Goal: Check status

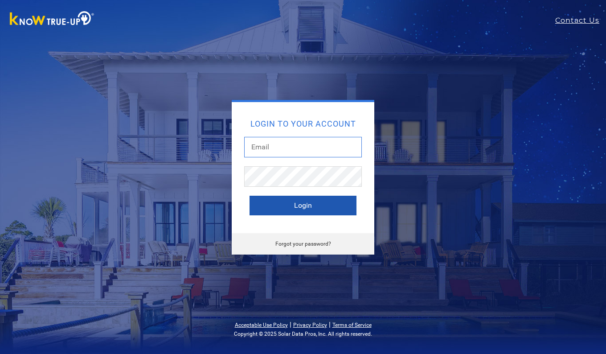
type input "[EMAIL_ADDRESS][DOMAIN_NAME]"
click at [309, 201] on button "Login" at bounding box center [303, 206] width 107 height 20
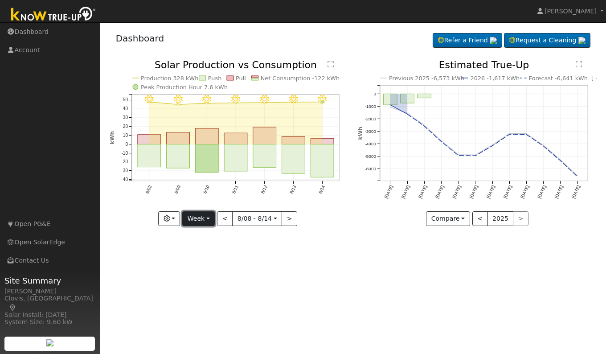
click at [200, 220] on button "Week" at bounding box center [198, 218] width 33 height 15
click at [201, 236] on link "Day" at bounding box center [214, 237] width 62 height 12
type input "2025-08-14"
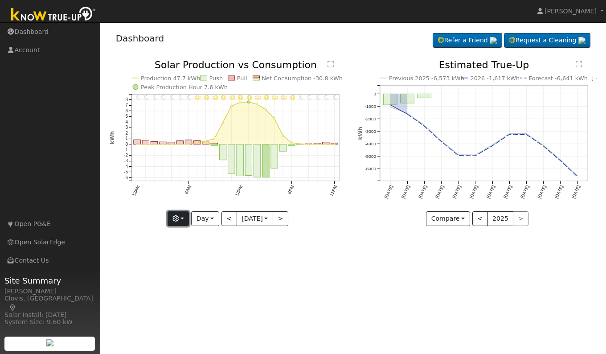
click at [181, 221] on button "button" at bounding box center [179, 218] width 22 height 15
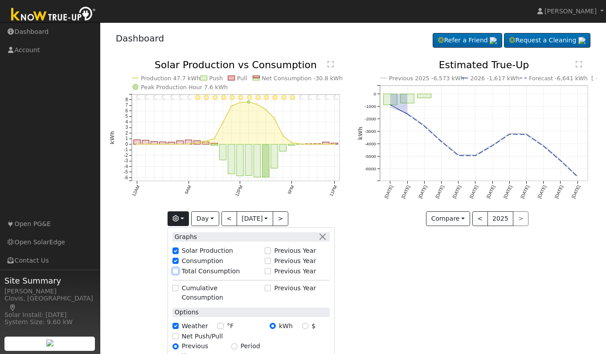
click at [176, 271] on input "Total Consumption" at bounding box center [175, 271] width 6 height 6
checkbox input "true"
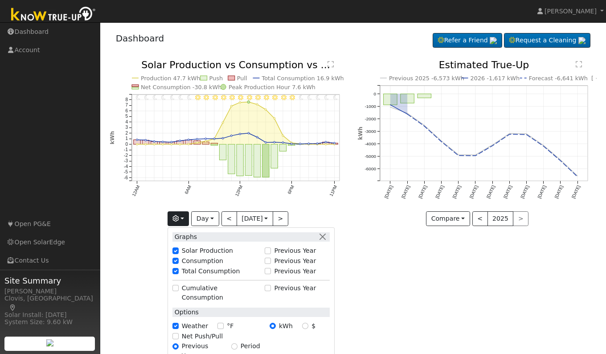
click at [389, 273] on div "User Profile First name Last name Email Email Notifications No Emails No Emails…" at bounding box center [353, 188] width 506 height 332
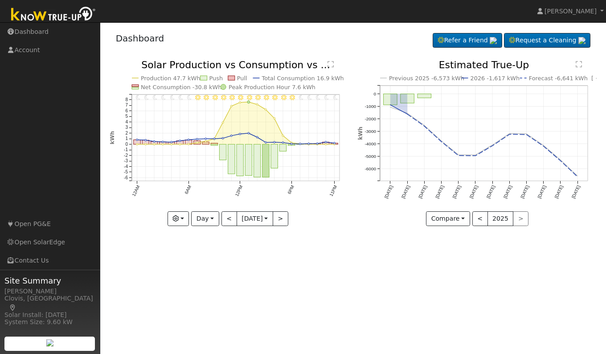
click at [320, 258] on div "User Profile First name Last name Email Email Notifications No Emails No Emails…" at bounding box center [353, 188] width 506 height 332
